Goal: Register for event/course

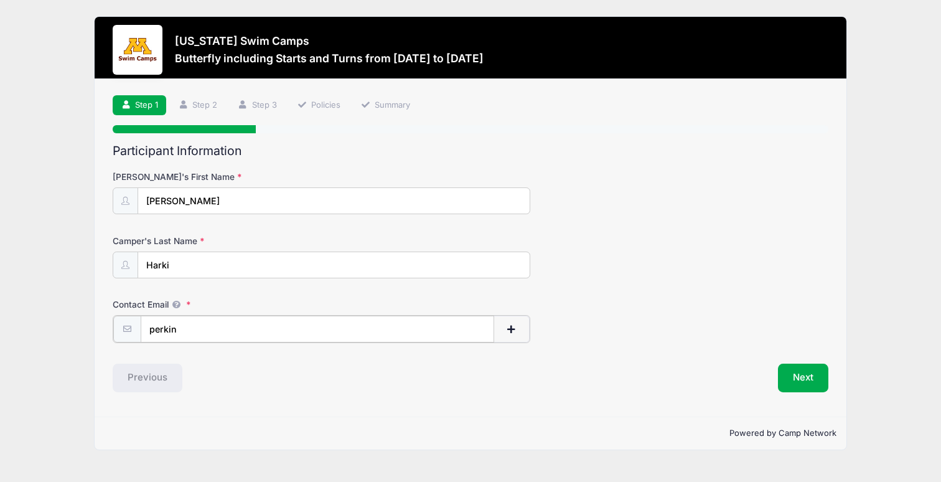
type input "[PERSON_NAME]"
type input "[PERSON_NAME][EMAIL_ADDRESS][DOMAIN_NAME]"
click at [805, 380] on button "Next" at bounding box center [803, 376] width 50 height 29
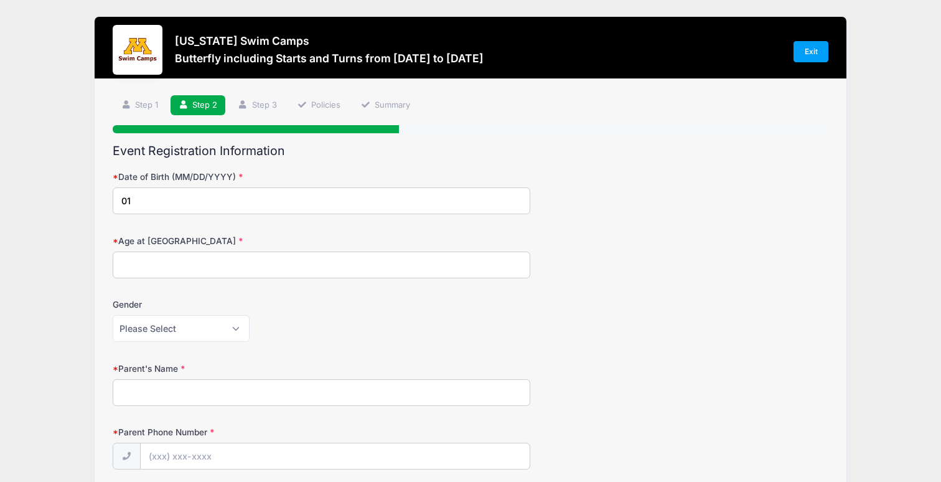
type input "0"
type input "[DATE]"
click at [144, 265] on input "Age at [GEOGRAPHIC_DATA]" at bounding box center [322, 264] width 418 height 27
type input "11"
select select "[DEMOGRAPHIC_DATA]"
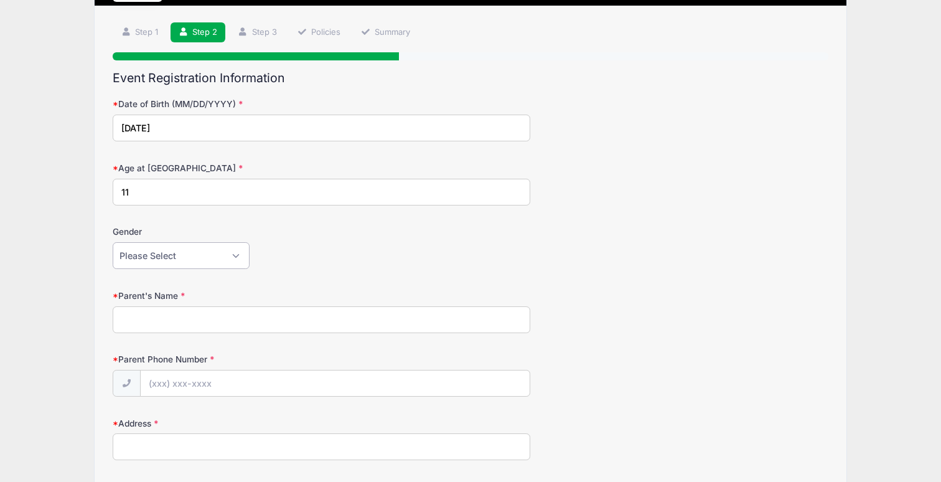
scroll to position [93, 0]
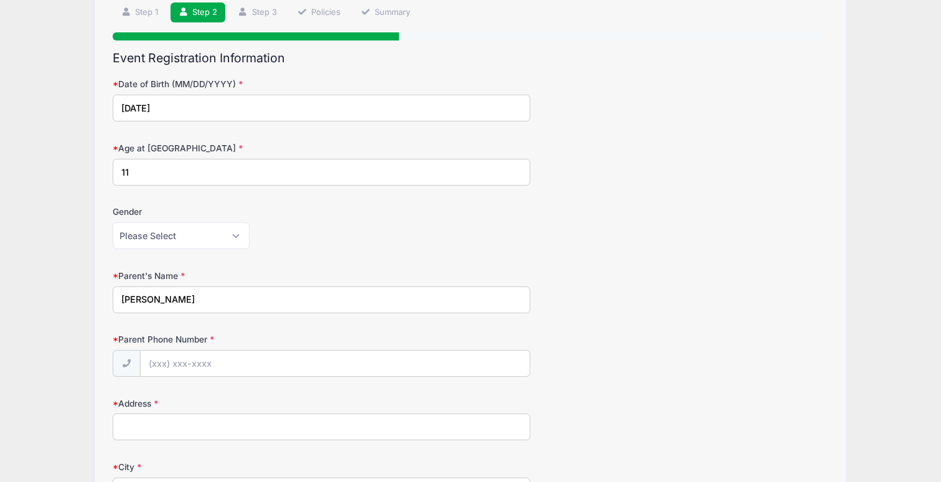
type input "[PERSON_NAME]"
type input "[PHONE_NUMBER]"
type input "[STREET_ADDRESS]"
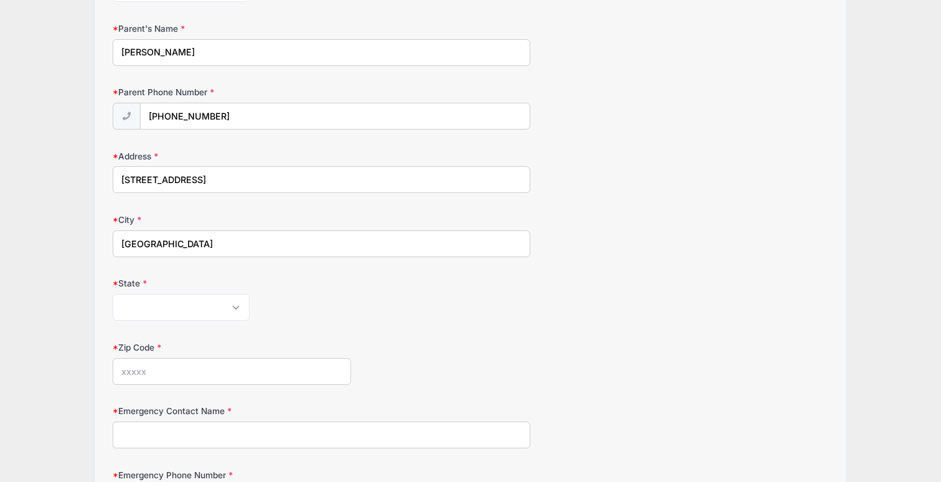
type input "[GEOGRAPHIC_DATA]"
select select "MN"
type input "55417"
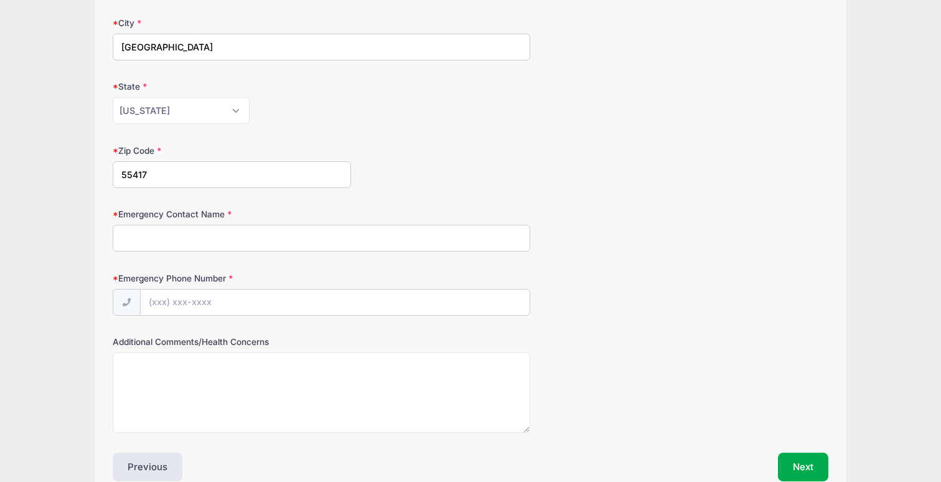
scroll to position [542, 0]
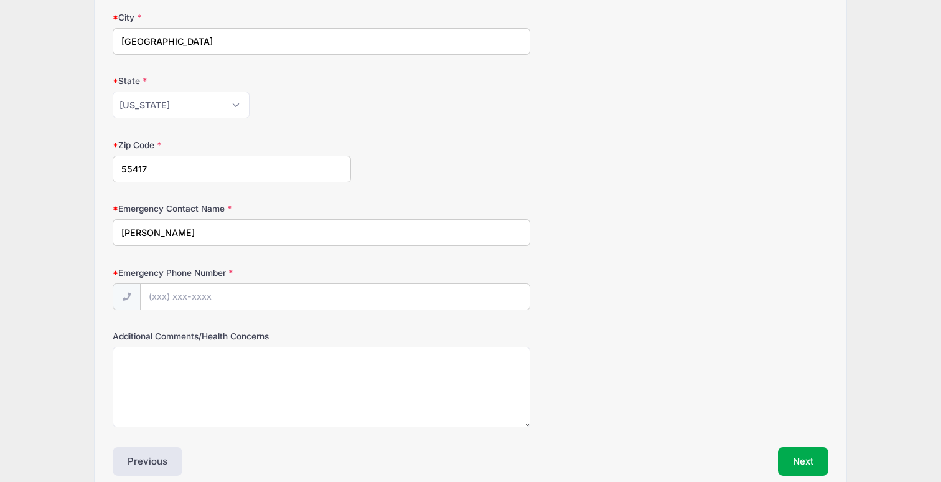
type input "[PERSON_NAME]"
type input "[PHONE_NUMBER]"
click at [805, 457] on button "Next" at bounding box center [803, 461] width 50 height 29
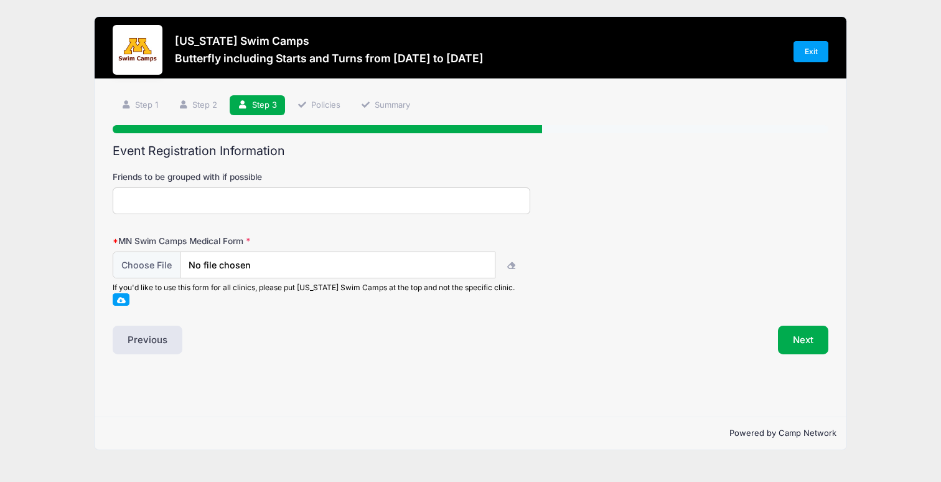
scroll to position [0, 0]
click at [240, 199] on input "Friends to be grouped with if possible" at bounding box center [322, 200] width 418 height 27
click at [120, 297] on span at bounding box center [121, 299] width 9 height 7
click at [156, 261] on input "file" at bounding box center [304, 264] width 382 height 27
type input "C:\fakepath\Harki_Paige - UMN Swim Camp.pdf"
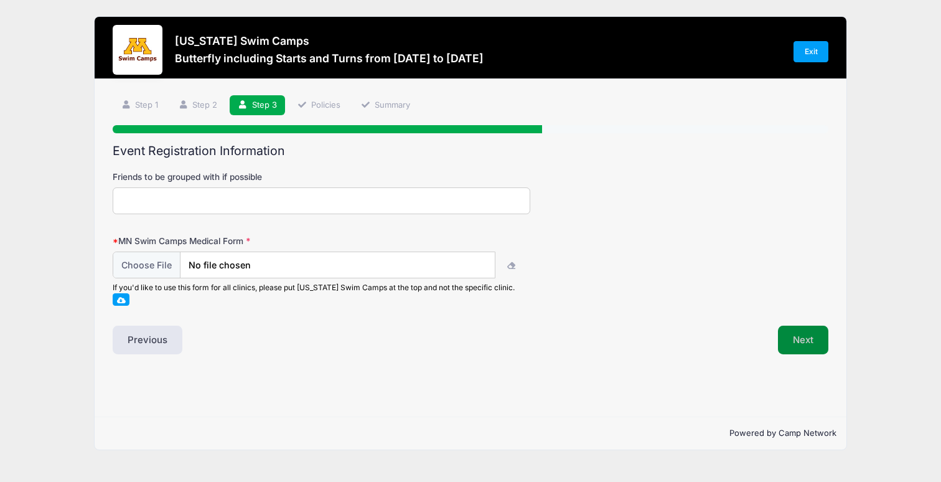
click at [800, 334] on button "Next" at bounding box center [803, 340] width 50 height 29
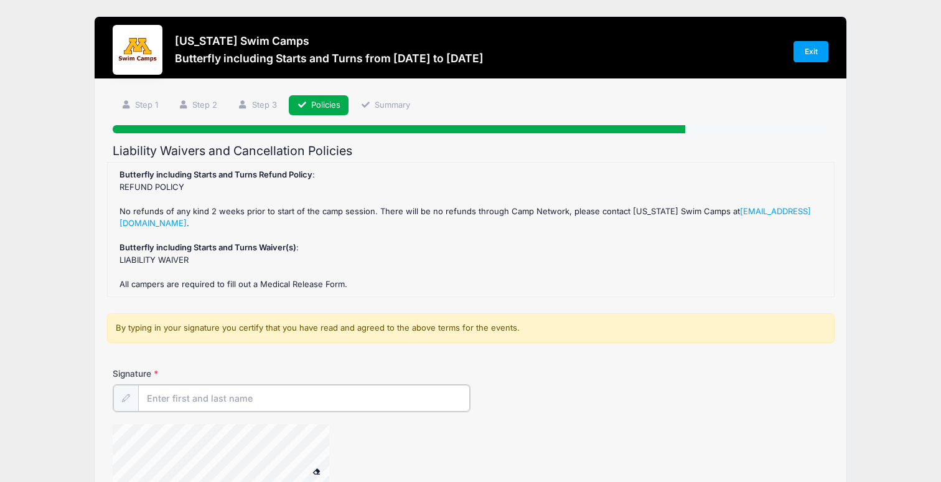
click at [184, 395] on input "Signature" at bounding box center [304, 398] width 332 height 27
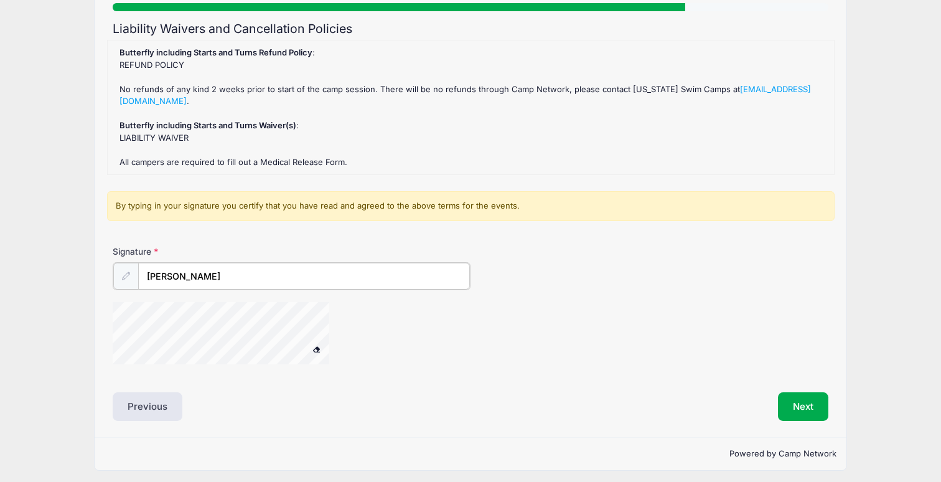
scroll to position [121, 0]
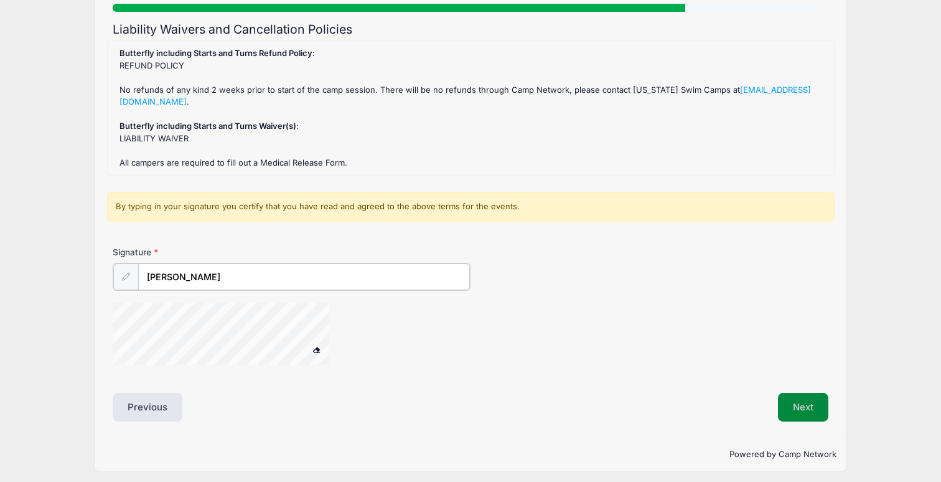
type input "[PERSON_NAME]"
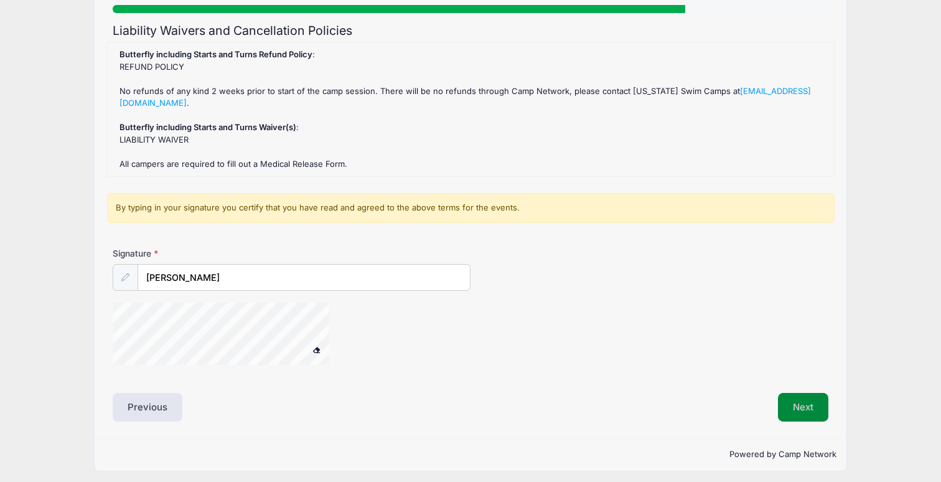
click at [803, 399] on button "Next" at bounding box center [803, 407] width 50 height 29
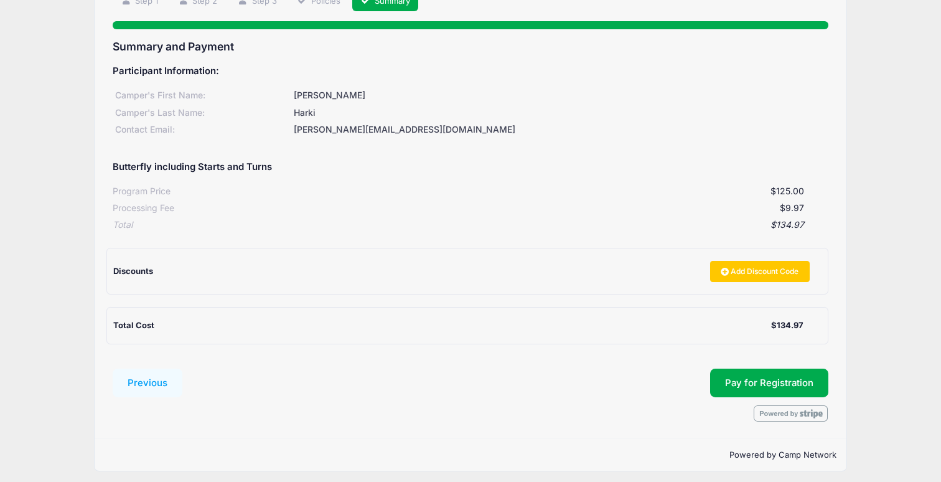
scroll to position [103, 0]
click at [777, 381] on button "Pay for Registration" at bounding box center [769, 383] width 118 height 29
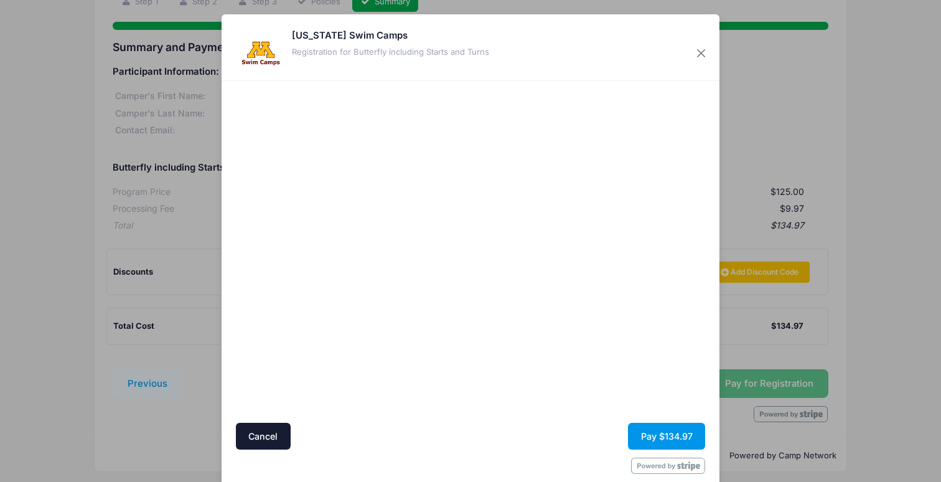
click at [657, 432] on button "Pay $134.97" at bounding box center [666, 436] width 77 height 27
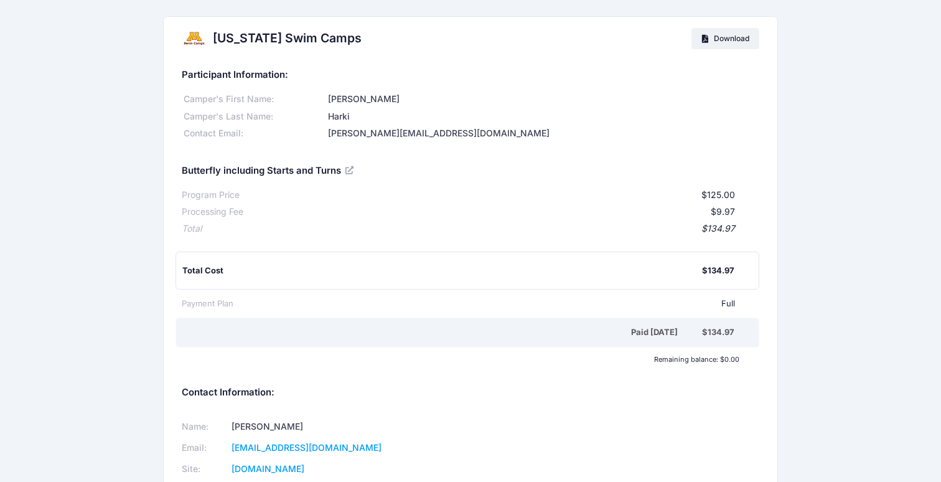
click at [827, 65] on div "Minnesota Swim Camps Download Participant Information: Camper's First Name: Pai…" at bounding box center [470, 337] width 941 height 643
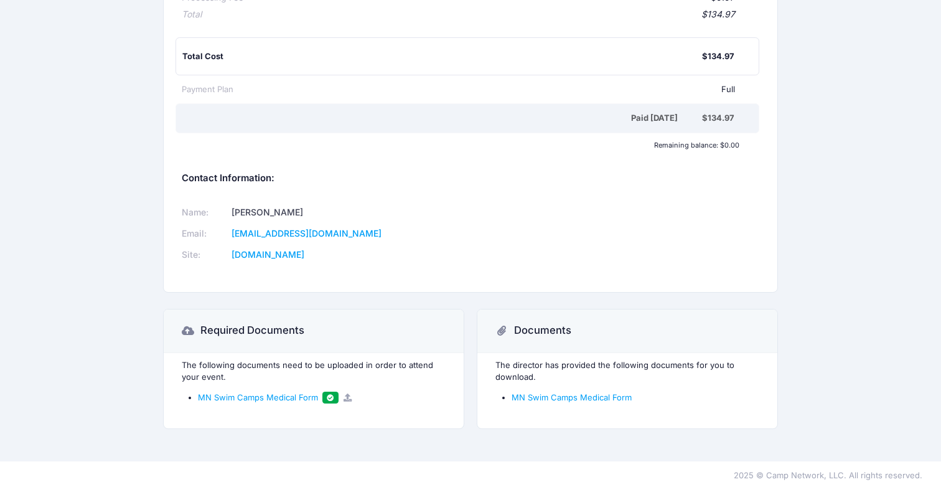
scroll to position [213, 0]
click at [536, 393] on link "MN Swim Camps Medical Form" at bounding box center [572, 398] width 120 height 10
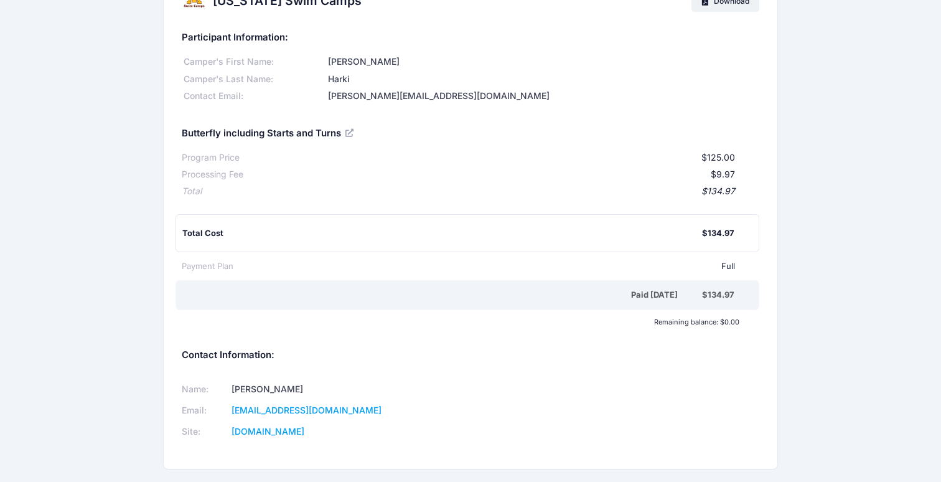
scroll to position [40, 0]
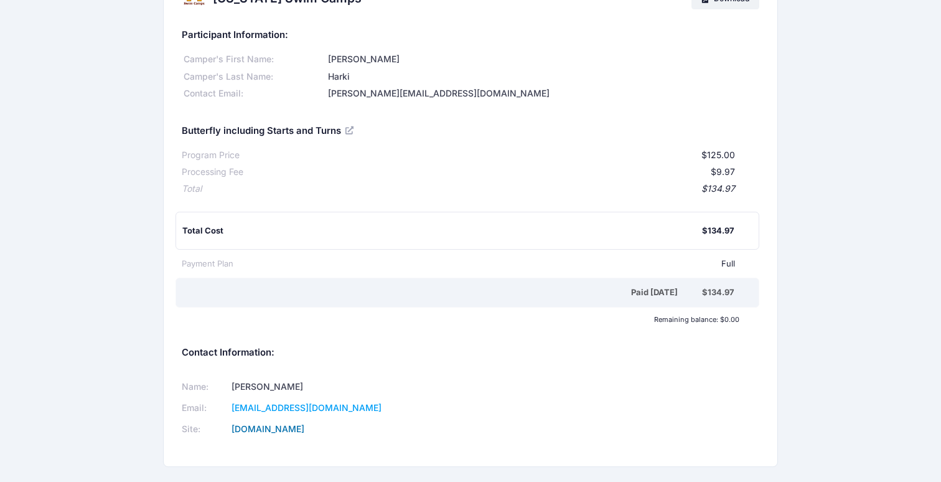
click at [290, 423] on link "www.minnesotaswimcamps.com" at bounding box center [268, 428] width 73 height 11
